Goal: Information Seeking & Learning: Learn about a topic

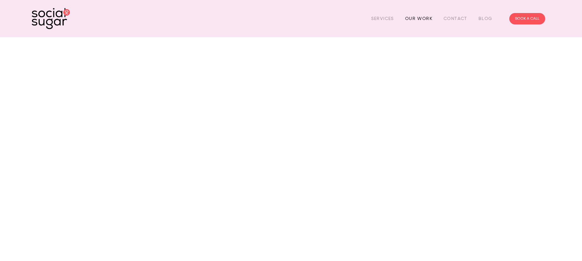
click at [424, 21] on link "Our Work" at bounding box center [418, 19] width 27 height 10
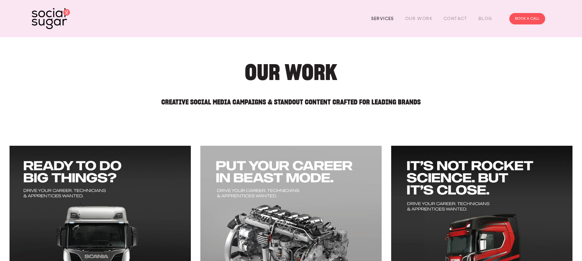
click at [382, 17] on link "Services" at bounding box center [382, 19] width 23 height 10
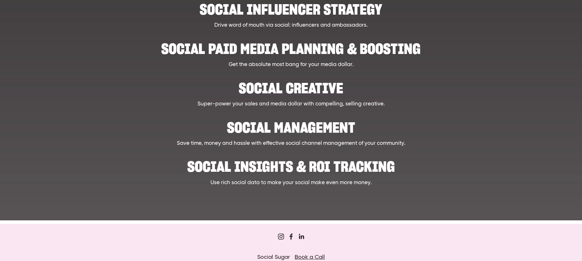
scroll to position [255, 0]
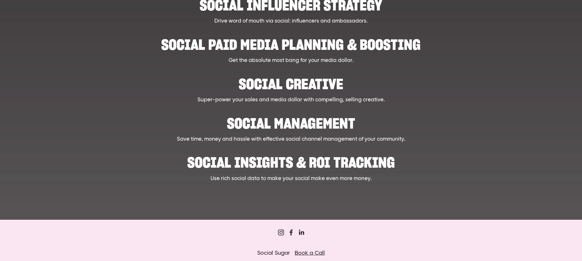
click at [309, 124] on h2 "Social Management" at bounding box center [291, 119] width 448 height 19
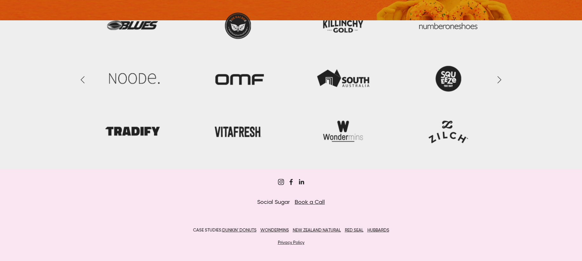
scroll to position [957, 0]
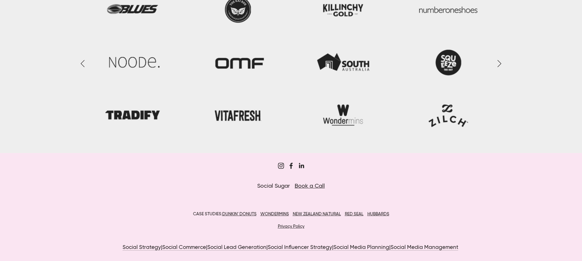
click at [328, 212] on u "NEW ZEALAND NATURAL" at bounding box center [317, 214] width 48 height 4
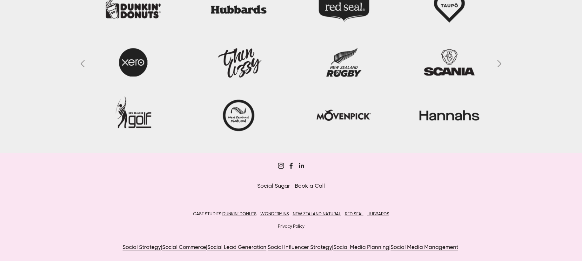
click at [249, 214] on u "DUNKIN’ DONUTS" at bounding box center [239, 214] width 34 height 4
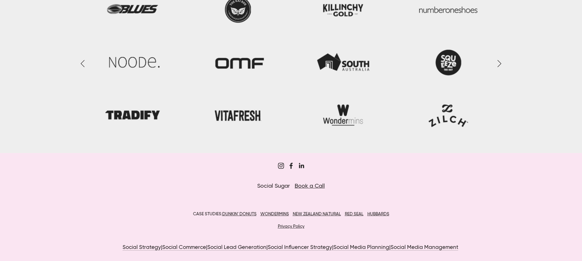
click at [280, 212] on u "WONDERMINS" at bounding box center [274, 214] width 29 height 4
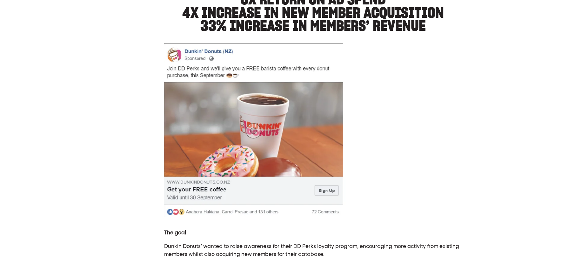
scroll to position [7, 0]
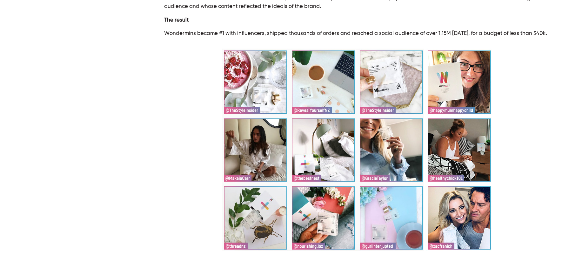
scroll to position [381, 0]
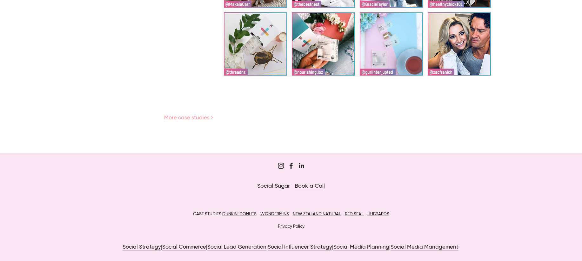
click at [198, 119] on link "More case studies >" at bounding box center [189, 118] width 50 height 6
